Goal: Task Accomplishment & Management: Use online tool/utility

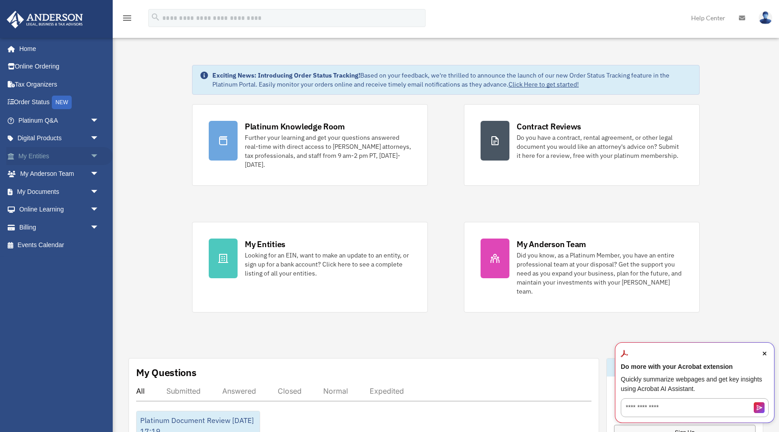
scroll to position [3, 0]
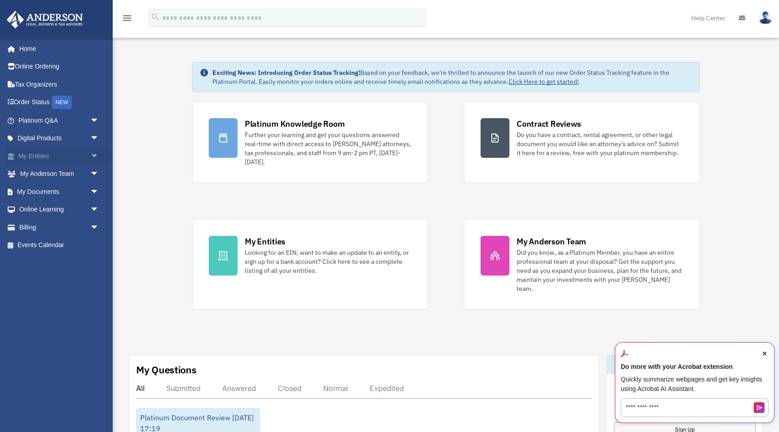
click at [45, 159] on link "My Entities arrow_drop_down" at bounding box center [59, 156] width 106 height 18
click at [94, 156] on span "arrow_drop_down" at bounding box center [99, 156] width 18 height 18
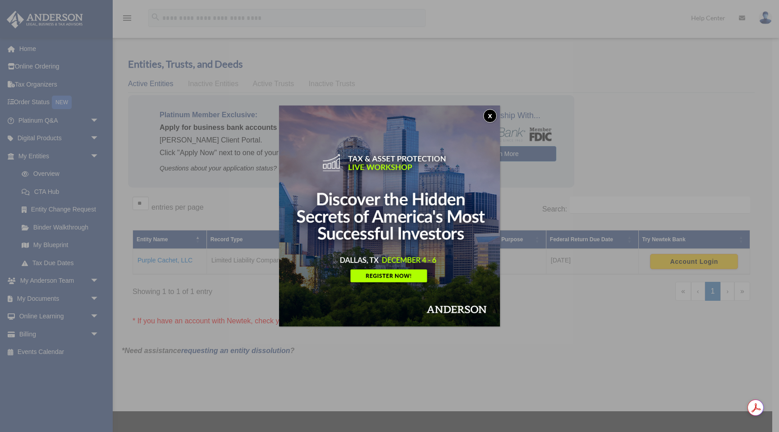
click at [489, 115] on button "x" at bounding box center [490, 116] width 14 height 14
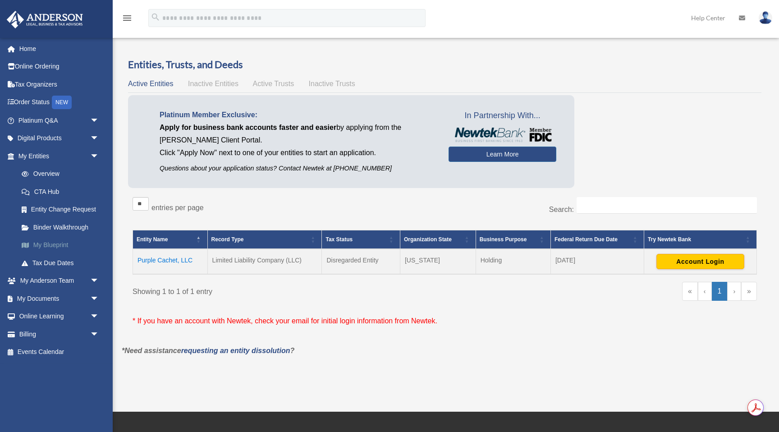
click at [59, 242] on link "My Blueprint" at bounding box center [63, 245] width 100 height 18
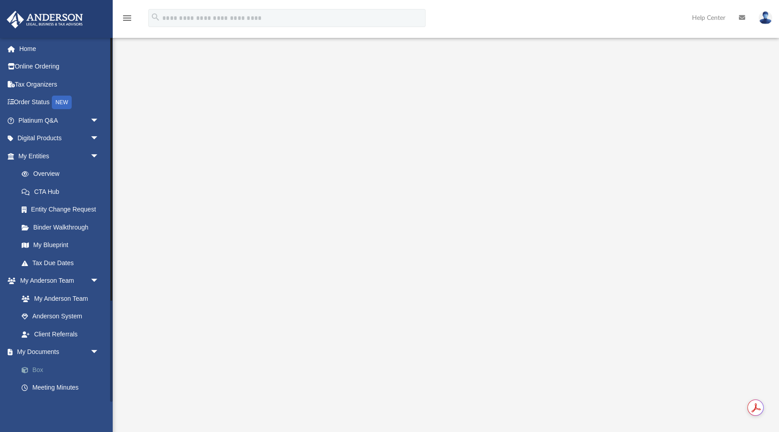
click at [31, 369] on span at bounding box center [30, 370] width 6 height 6
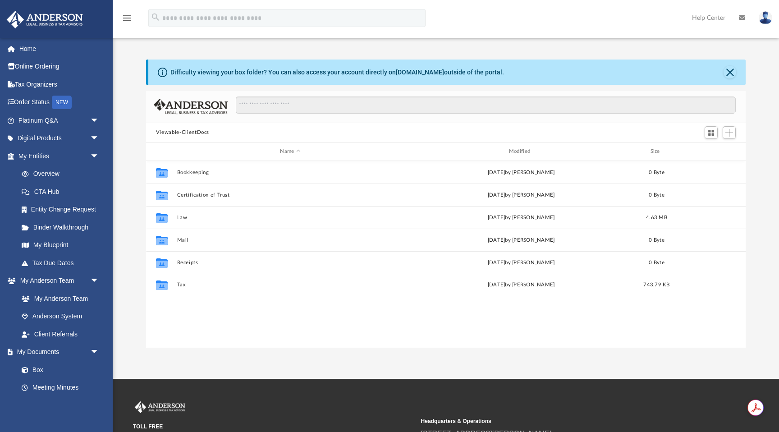
scroll to position [205, 599]
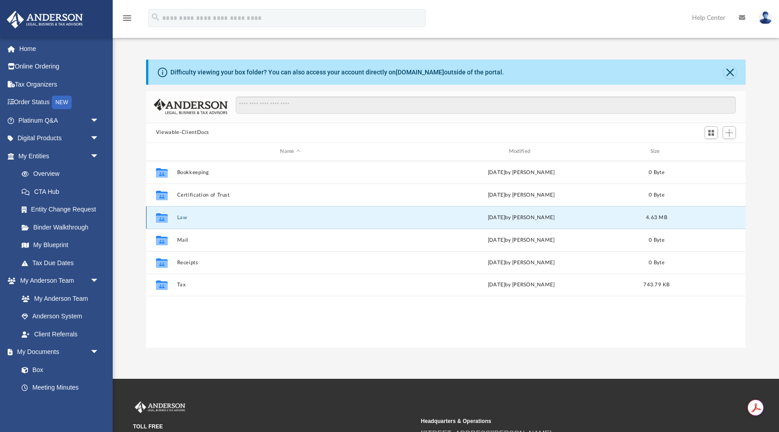
click at [183, 217] on button "Law" at bounding box center [290, 218] width 227 height 6
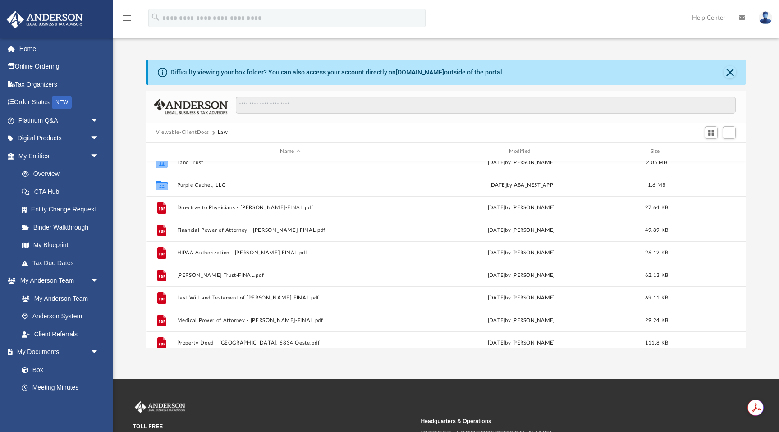
scroll to position [36, 0]
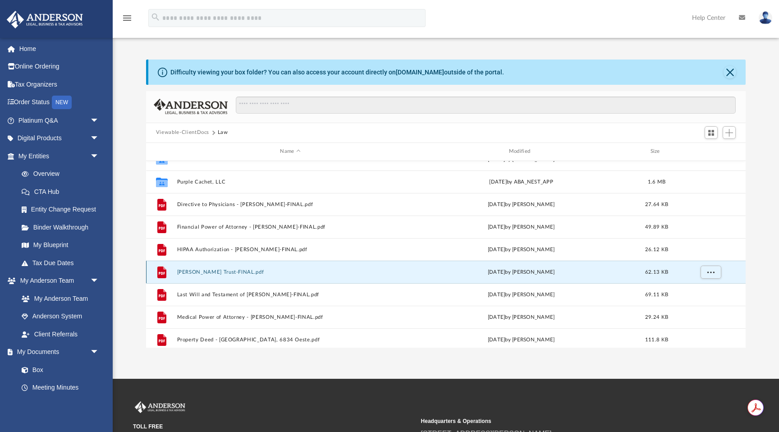
click at [220, 269] on button "Jennifer Holloway Trust-FINAL.pdf" at bounding box center [290, 272] width 227 height 6
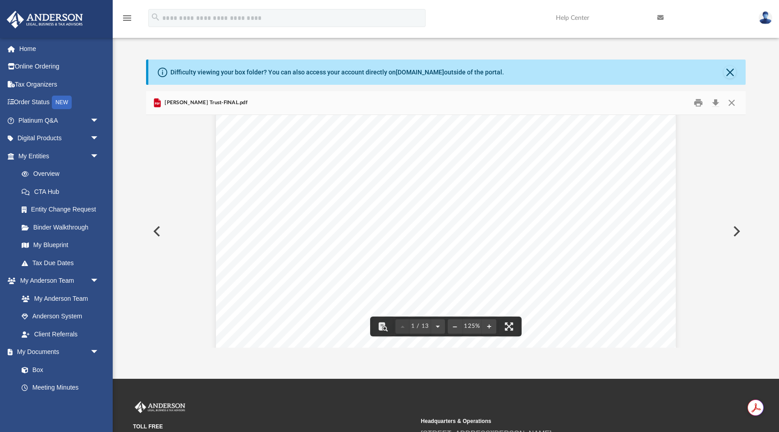
scroll to position [0, 0]
click at [731, 69] on button "Close" at bounding box center [729, 72] width 13 height 13
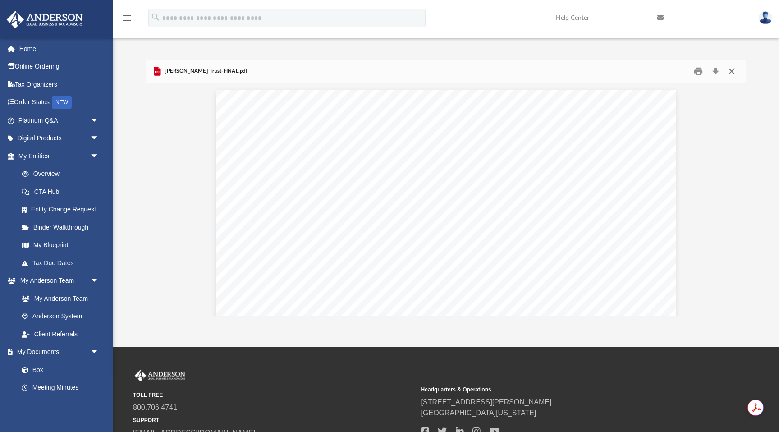
click at [733, 70] on button "Close" at bounding box center [731, 71] width 16 height 14
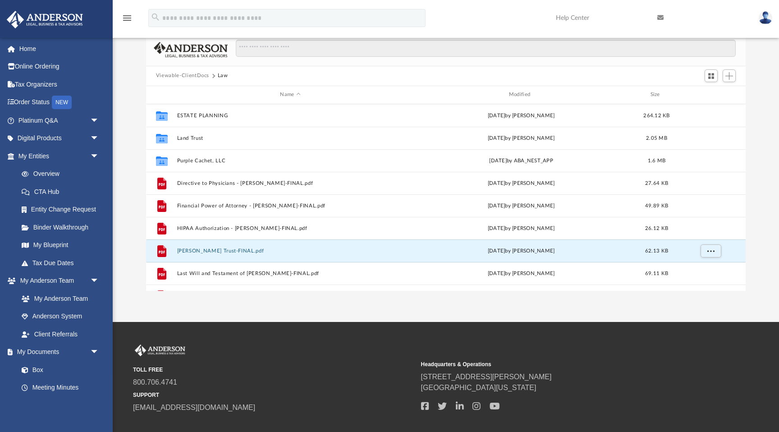
click at [204, 72] on button "Viewable-ClientDocs" at bounding box center [182, 76] width 53 height 8
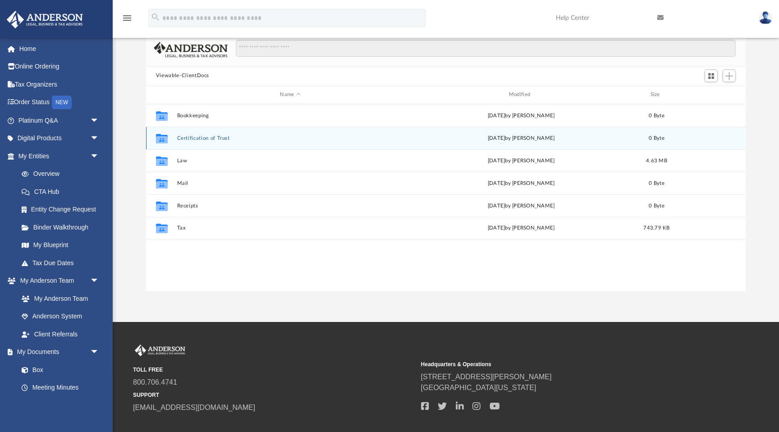
click at [199, 137] on button "Certification of Trust" at bounding box center [290, 138] width 227 height 6
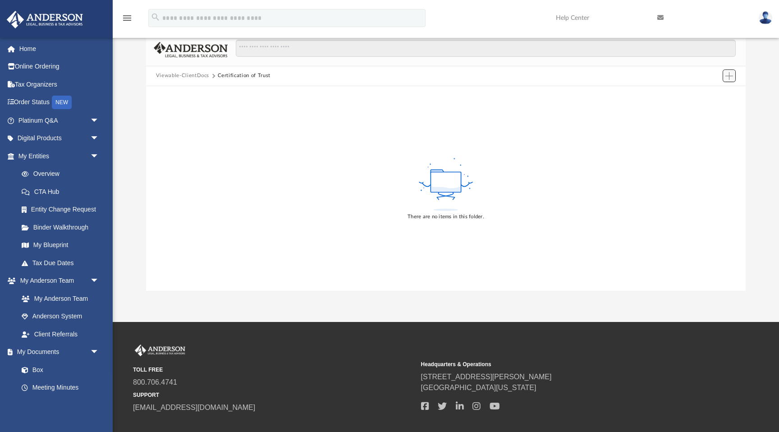
click at [732, 73] on span "Add" at bounding box center [729, 76] width 8 height 8
click at [712, 96] on li "Upload" at bounding box center [716, 93] width 29 height 9
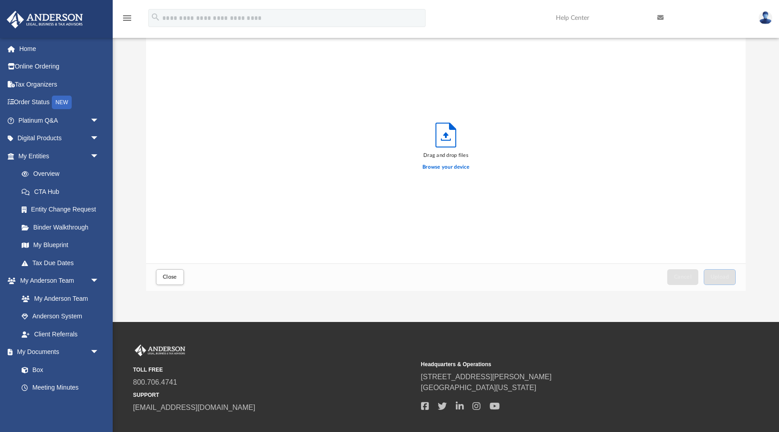
scroll to position [229, 599]
click at [441, 168] on label "Browse your device" at bounding box center [445, 167] width 47 height 8
click at [0, 0] on input "Browse your device" at bounding box center [0, 0] width 0 height 0
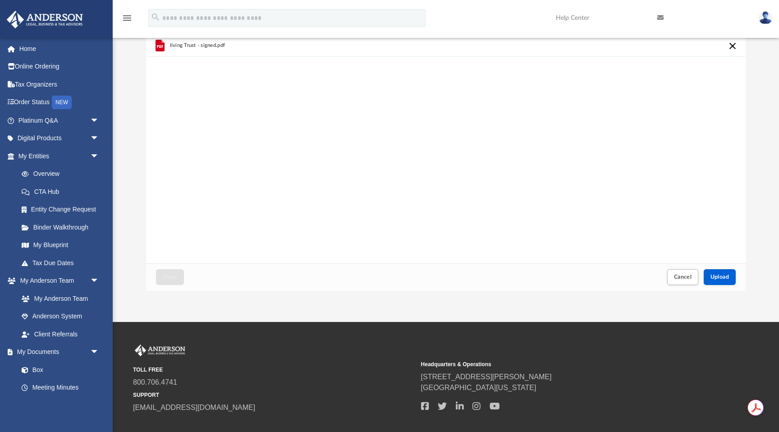
scroll to position [0, 0]
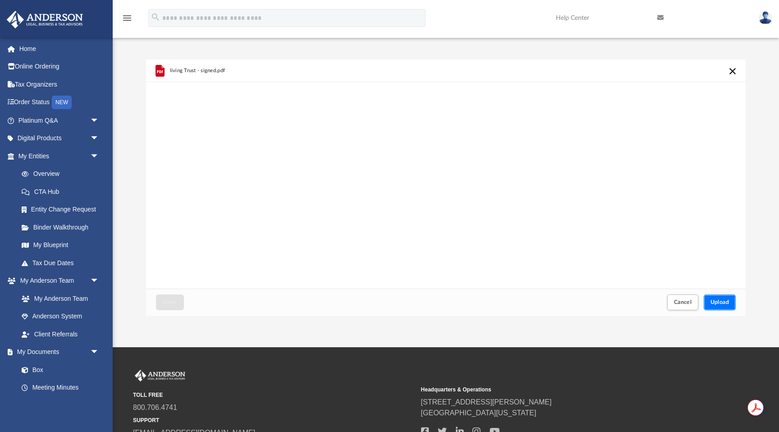
click at [723, 305] on span "Upload" at bounding box center [719, 301] width 19 height 5
